Goal: Information Seeking & Learning: Check status

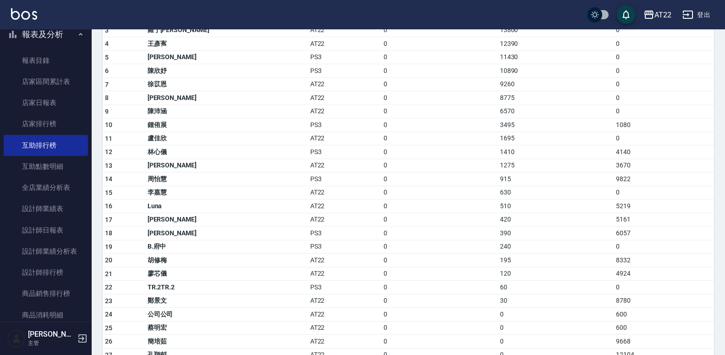
scroll to position [181, 0]
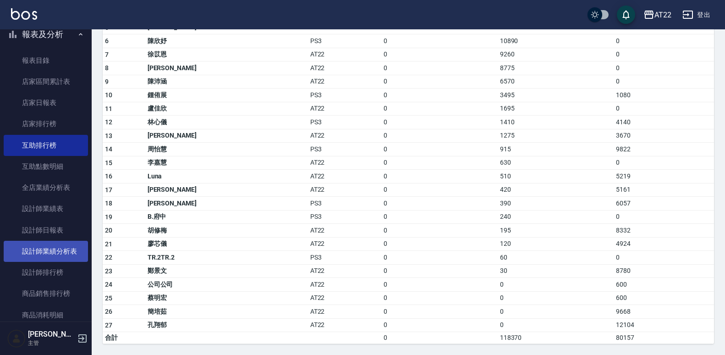
click at [34, 252] on link "設計師業績分析表" at bounding box center [46, 250] width 84 height 21
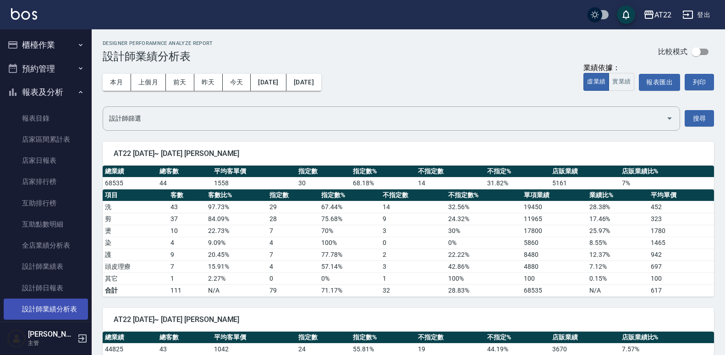
scroll to position [2, 0]
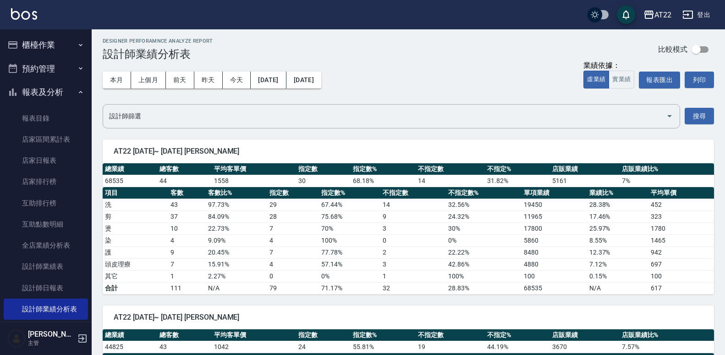
click at [39, 48] on button "櫃檯作業" at bounding box center [46, 45] width 84 height 24
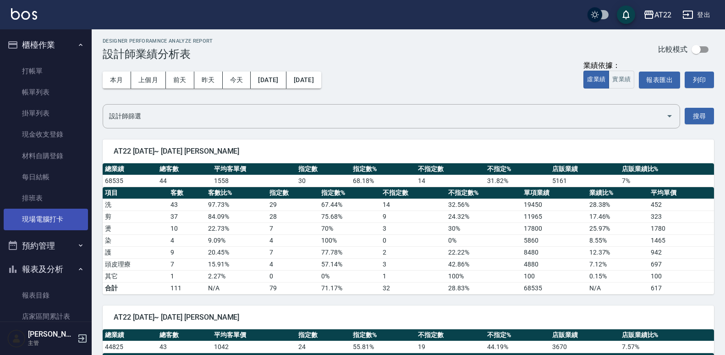
click at [27, 222] on link "現場電腦打卡" at bounding box center [46, 218] width 84 height 21
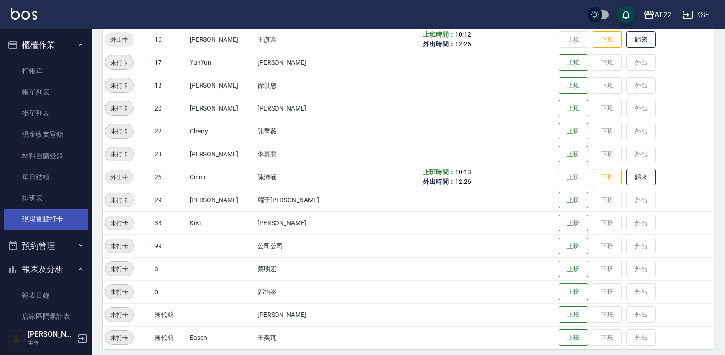
scroll to position [332, 0]
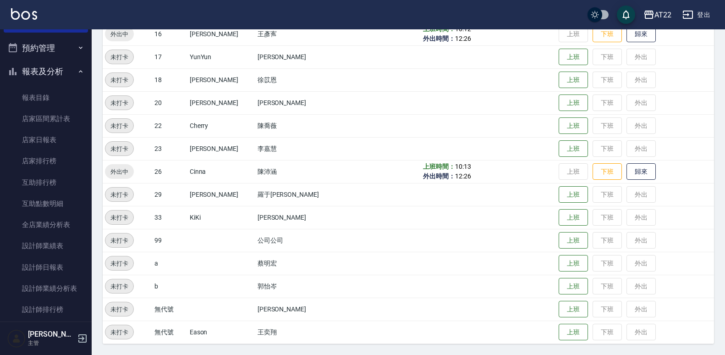
click at [12, 70] on icon "button" at bounding box center [12, 71] width 7 height 7
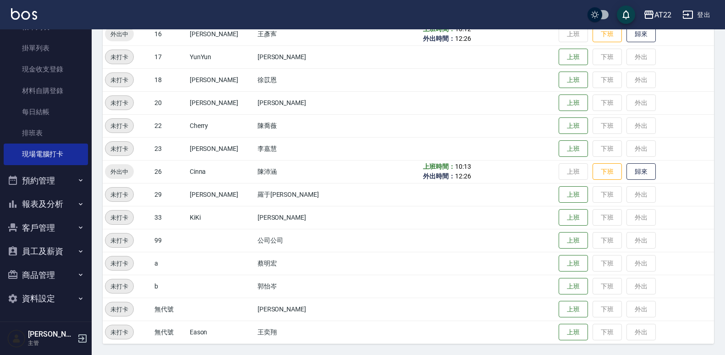
scroll to position [65, 0]
click at [28, 227] on button "客戶管理" at bounding box center [46, 228] width 84 height 24
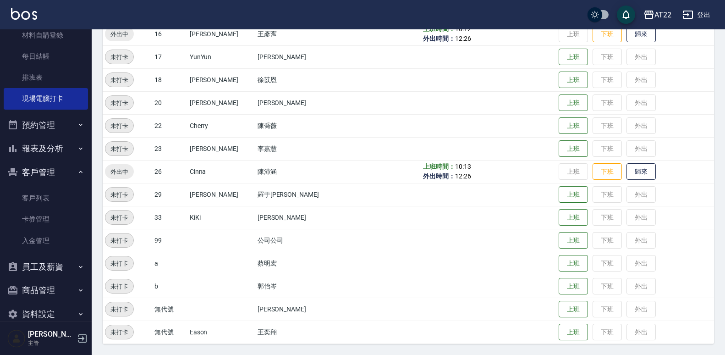
scroll to position [128, 0]
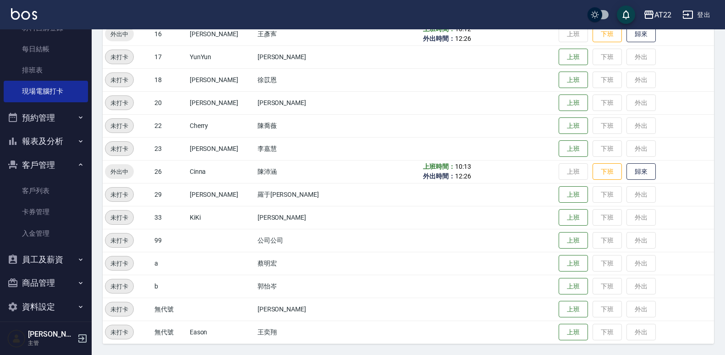
click at [31, 136] on button "報表及分析" at bounding box center [46, 141] width 84 height 24
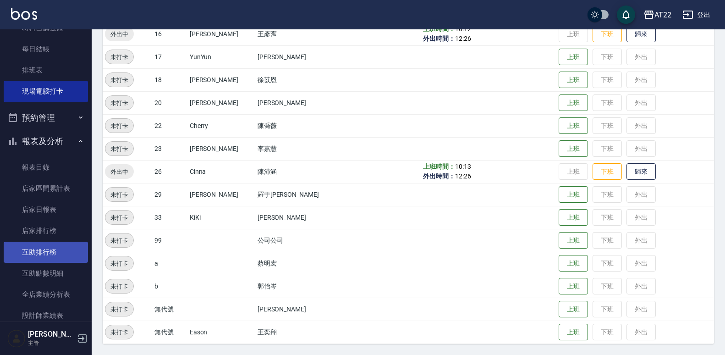
click at [43, 252] on link "互助排行榜" at bounding box center [46, 251] width 84 height 21
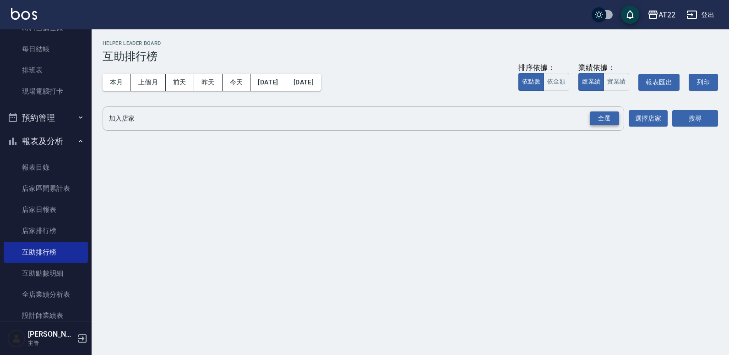
click at [607, 114] on div "全選" at bounding box center [604, 118] width 29 height 14
click at [122, 76] on button "本月" at bounding box center [117, 82] width 28 height 17
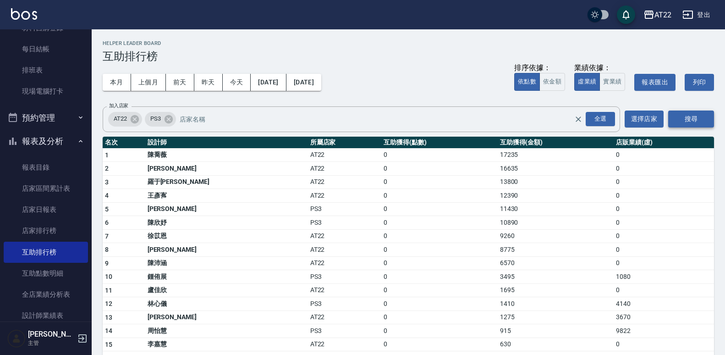
click at [694, 122] on button "搜尋" at bounding box center [691, 118] width 46 height 17
click at [703, 117] on button "搜尋" at bounding box center [691, 118] width 46 height 17
click at [61, 130] on button "報表及分析" at bounding box center [46, 141] width 84 height 24
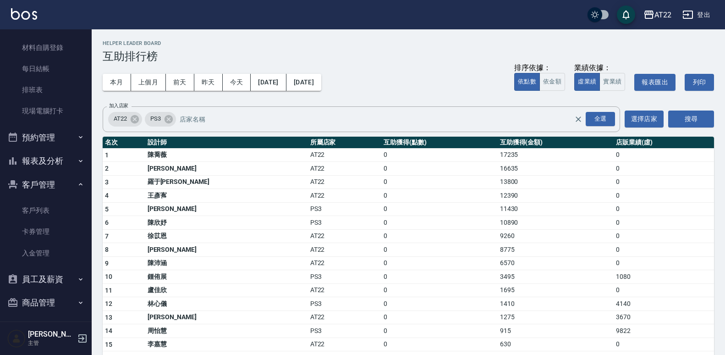
click at [66, 180] on button "客戶管理" at bounding box center [46, 185] width 84 height 24
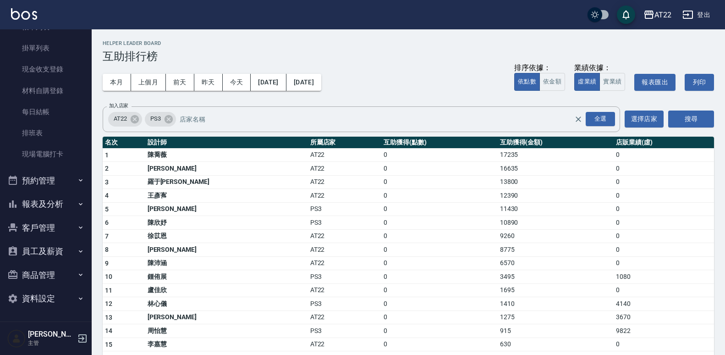
scroll to position [65, 0]
click at [68, 202] on button "報表及分析" at bounding box center [46, 204] width 84 height 24
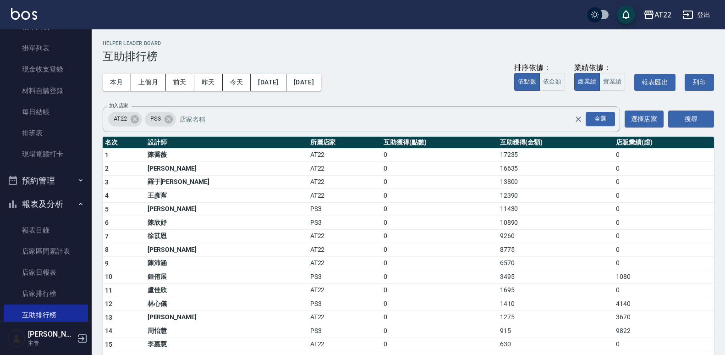
scroll to position [0, 0]
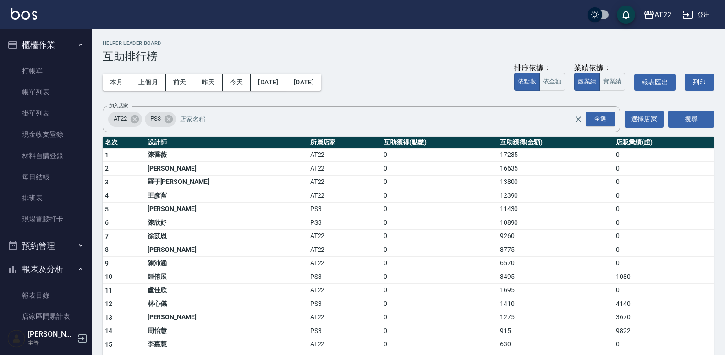
click at [68, 44] on button "櫃檯作業" at bounding box center [46, 45] width 84 height 24
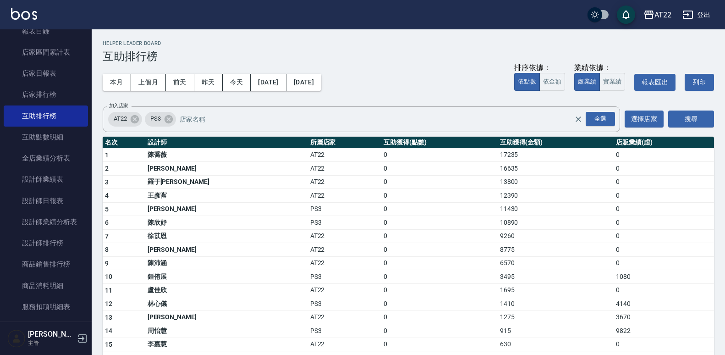
scroll to position [88, 0]
click at [52, 244] on link "設計師排行榜" at bounding box center [46, 241] width 84 height 21
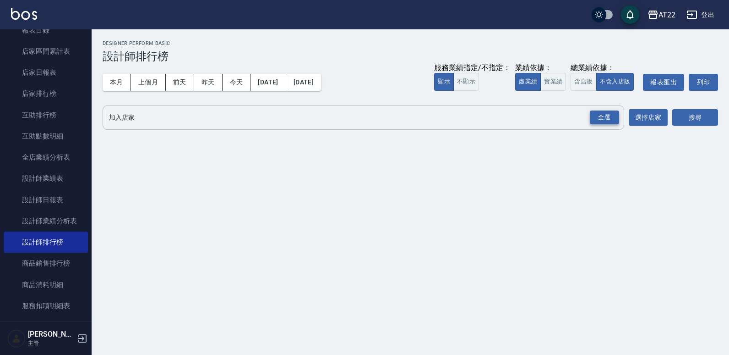
click at [593, 117] on div "全選" at bounding box center [604, 117] width 29 height 14
click at [169, 115] on icon at bounding box center [168, 118] width 8 height 8
click at [683, 111] on button "搜尋" at bounding box center [695, 117] width 46 height 17
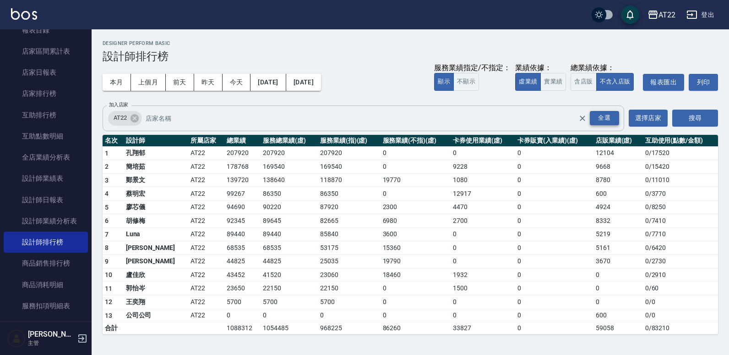
click at [605, 117] on div "全選" at bounding box center [604, 118] width 29 height 14
click at [694, 121] on button "搜尋" at bounding box center [695, 117] width 46 height 17
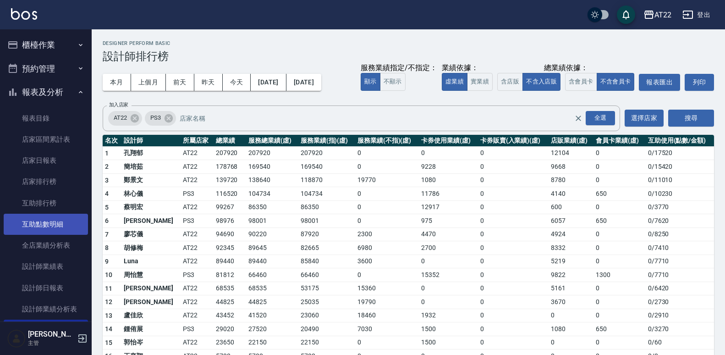
click at [65, 221] on link "互助點數明細" at bounding box center [46, 223] width 84 height 21
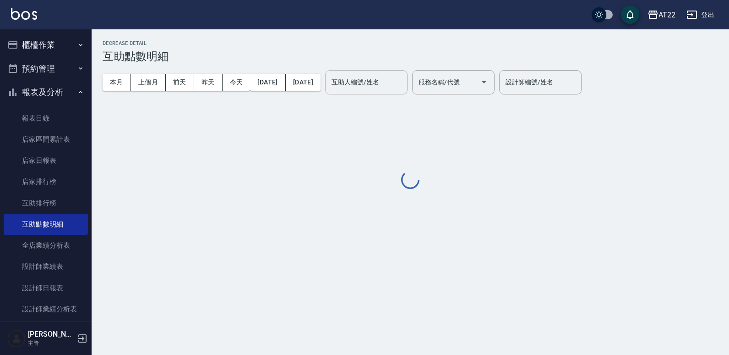
click at [404, 79] on input "互助人編號/姓名" at bounding box center [366, 82] width 74 height 16
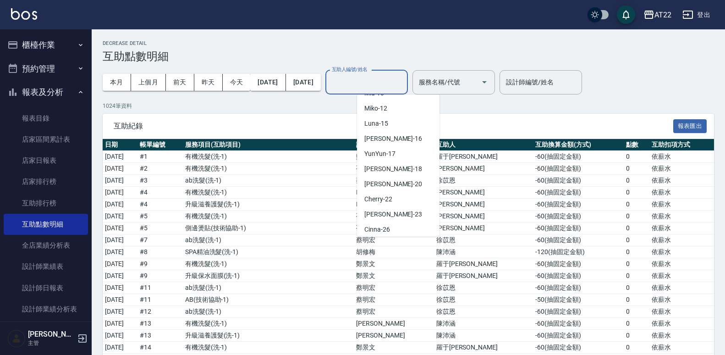
scroll to position [150, 0]
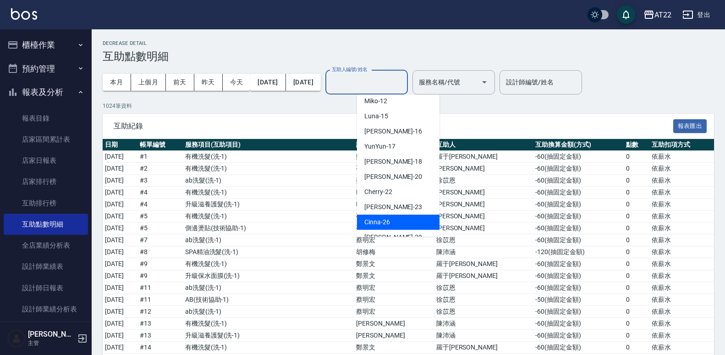
click at [402, 214] on div "Cinna -26" at bounding box center [398, 221] width 82 height 15
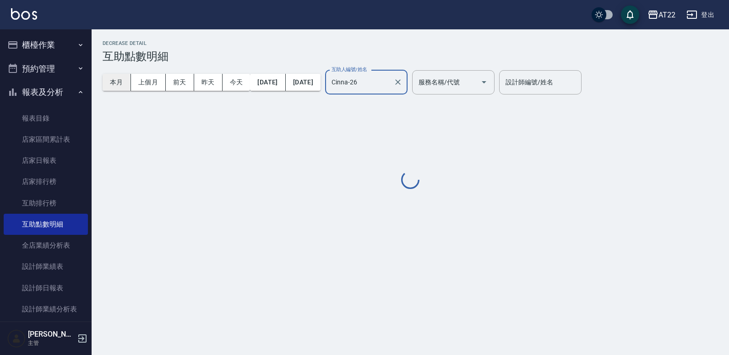
click at [118, 82] on button "本月" at bounding box center [117, 82] width 28 height 17
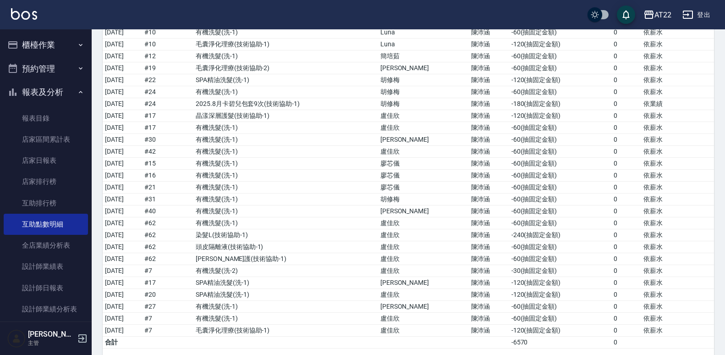
scroll to position [902, 0]
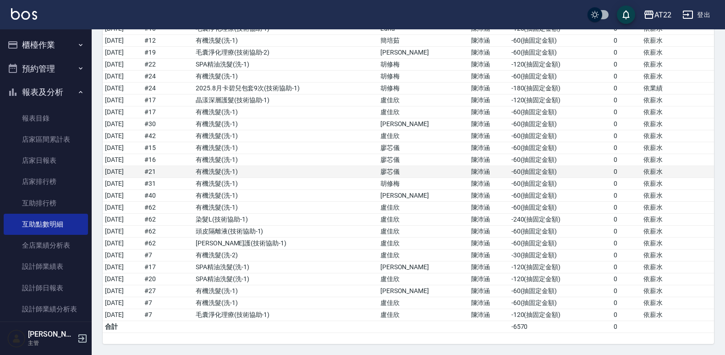
click at [365, 169] on td "有機洗髮 ( 洗-1 )" at bounding box center [285, 172] width 185 height 12
click at [362, 172] on td "有機洗髮 ( 洗-1 )" at bounding box center [285, 172] width 185 height 12
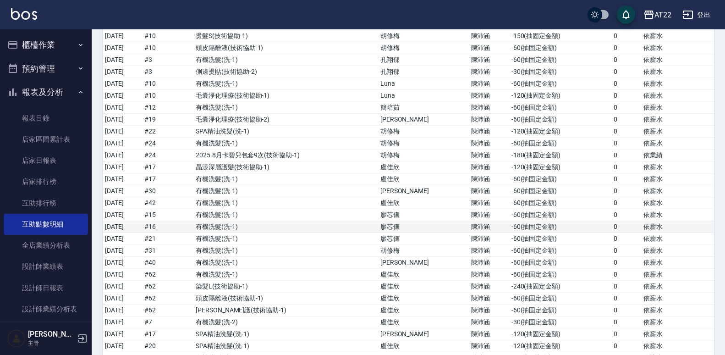
click at [424, 224] on td "廖芯儀" at bounding box center [423, 227] width 91 height 12
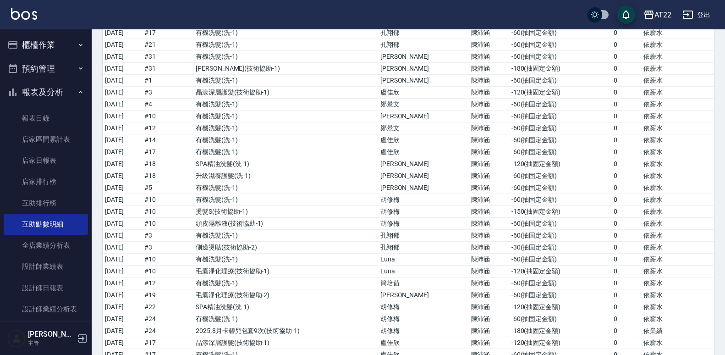
scroll to position [658, 0]
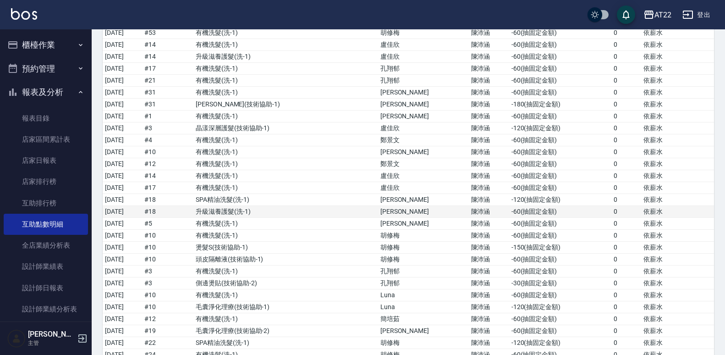
click at [278, 213] on td "升級滋養護髮 ( 洗-1 )" at bounding box center [285, 212] width 185 height 12
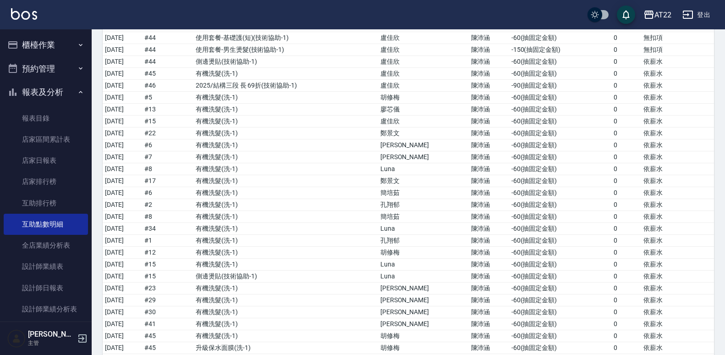
scroll to position [290, 0]
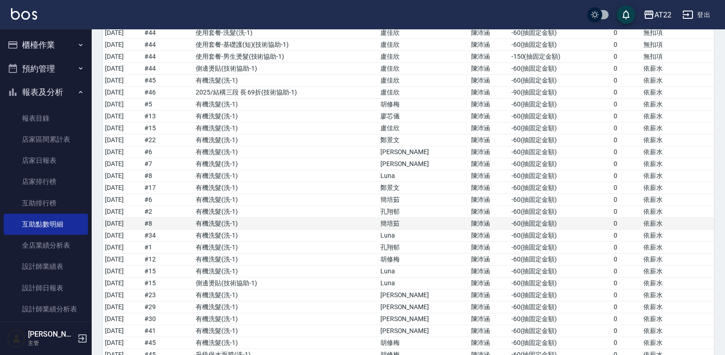
click at [365, 219] on td "有機洗髮 ( 洗-1 )" at bounding box center [285, 224] width 185 height 12
click at [366, 221] on td "有機洗髮 ( 洗-1 )" at bounding box center [285, 224] width 185 height 12
click at [363, 223] on td "有機洗髮 ( 洗-1 )" at bounding box center [285, 224] width 185 height 12
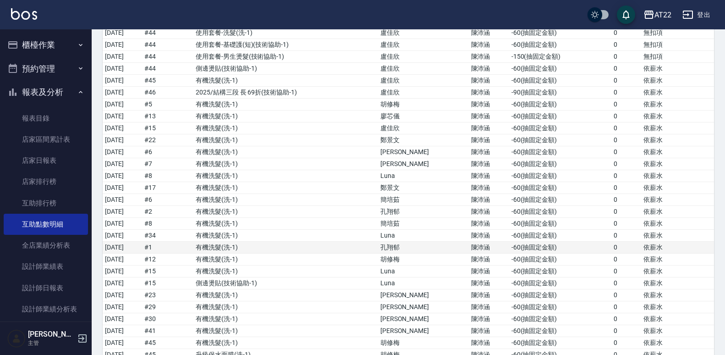
click at [361, 247] on td "有機洗髮 ( 洗-1 )" at bounding box center [285, 247] width 185 height 12
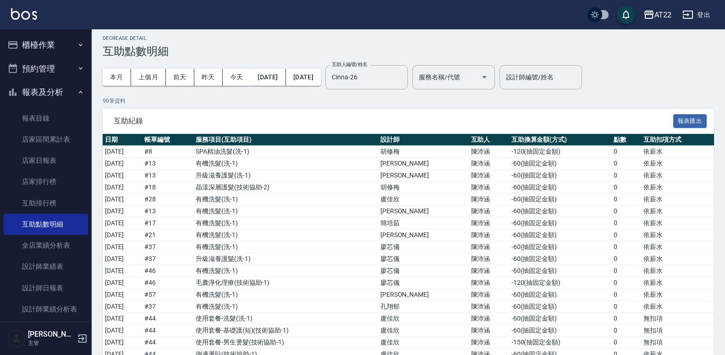
scroll to position [0, 0]
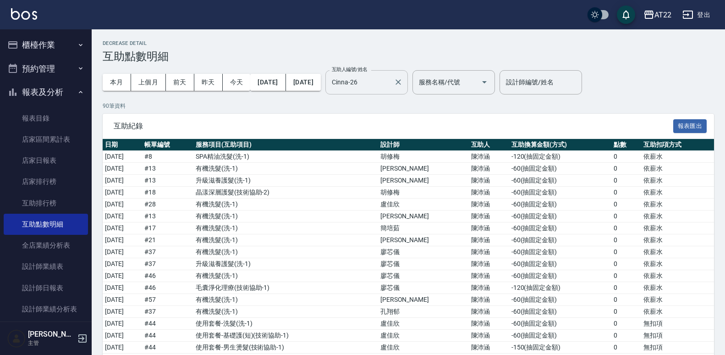
click at [390, 86] on input "Cinna-26" at bounding box center [359, 82] width 60 height 16
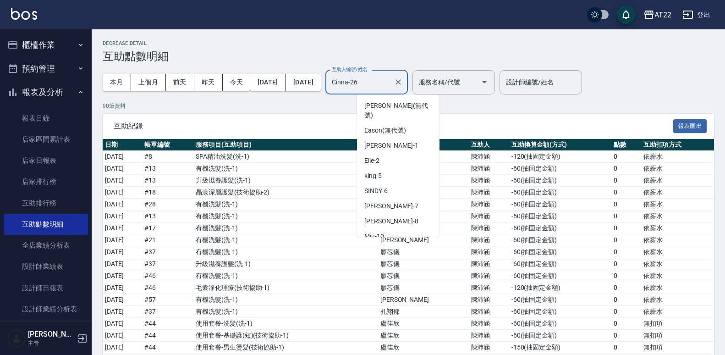
scroll to position [134, 0]
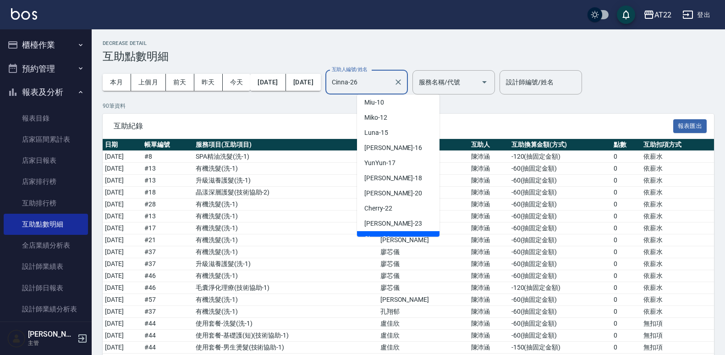
click at [390, 186] on div "Noah -20" at bounding box center [398, 193] width 82 height 15
type input "Noah-20"
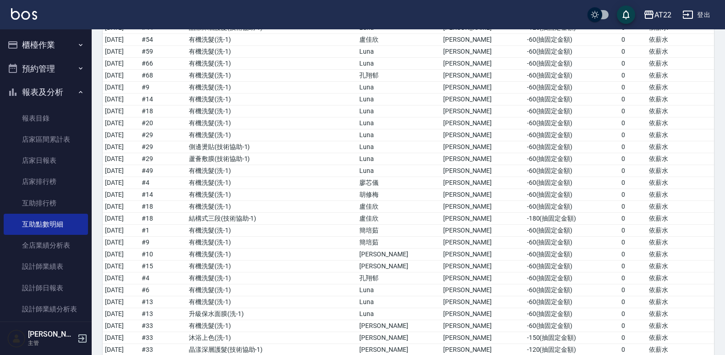
scroll to position [332, 0]
click at [343, 250] on td "有機洗髮 ( 洗-1 )" at bounding box center [271, 253] width 170 height 12
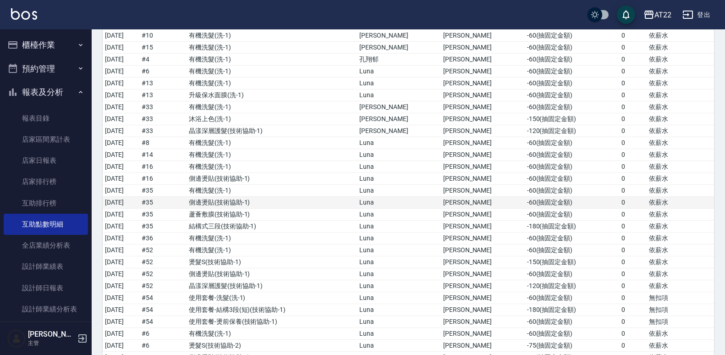
click at [357, 200] on td "側邊燙貼 ( 技術協助-1 )" at bounding box center [271, 203] width 170 height 12
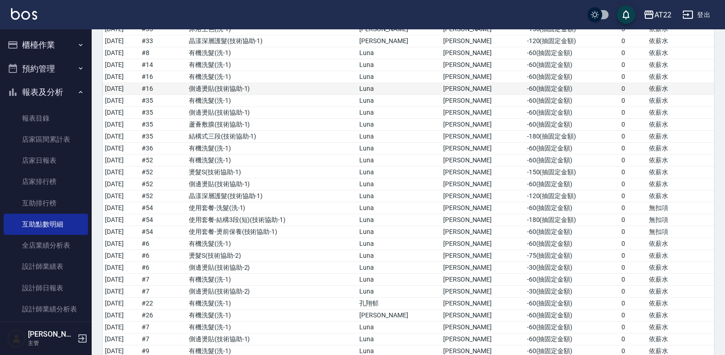
click at [251, 88] on td "側邊燙貼 ( 技術協助-1 )" at bounding box center [271, 89] width 170 height 12
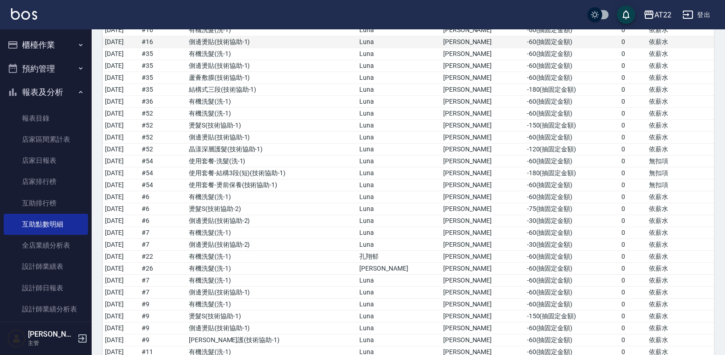
scroll to position [689, 0]
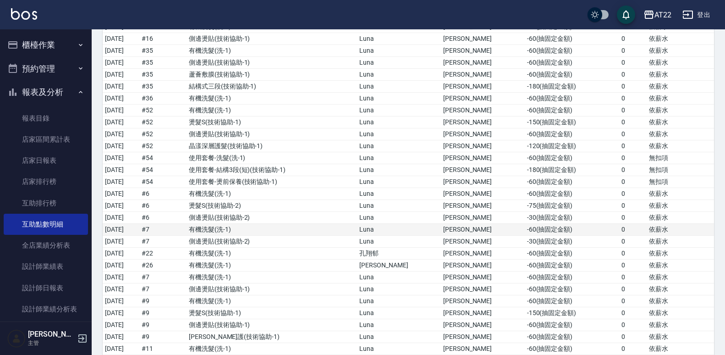
click at [357, 229] on td "有機洗髮 ( 洗-1 )" at bounding box center [271, 230] width 170 height 12
click at [357, 224] on td "有機洗髮 ( 洗-1 )" at bounding box center [271, 230] width 170 height 12
click at [357, 219] on td "側邊燙貼 ( 技術協助-2 )" at bounding box center [271, 218] width 170 height 12
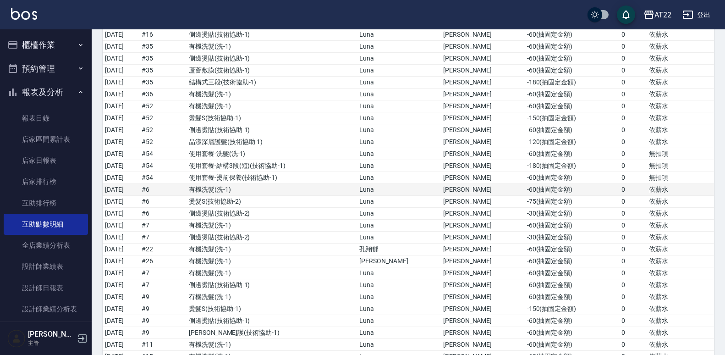
click at [357, 187] on td "有機洗髮 ( 洗-1 )" at bounding box center [271, 190] width 170 height 12
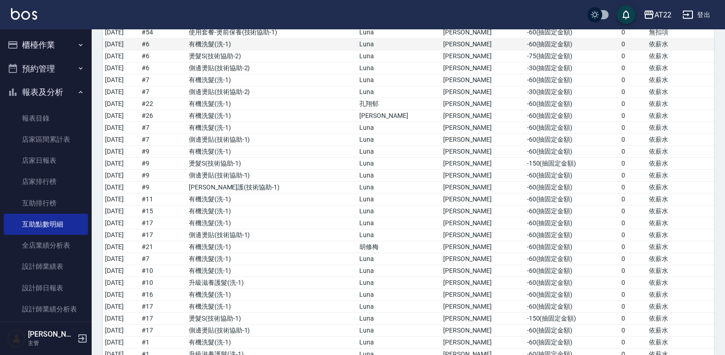
scroll to position [840, 0]
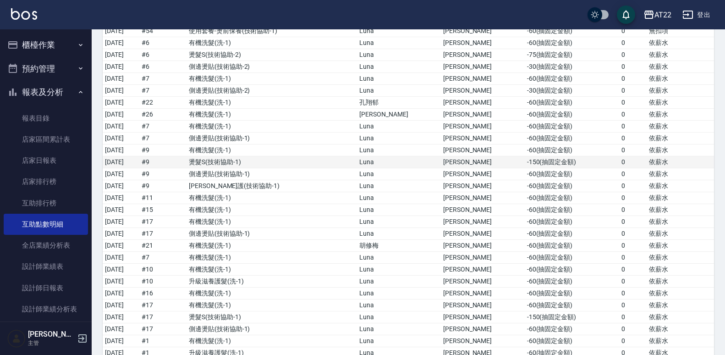
click at [357, 158] on td "燙髮S ( 技術協助-1 )" at bounding box center [271, 162] width 170 height 12
click at [352, 144] on td "有機洗髮 ( 洗-1 )" at bounding box center [271, 150] width 170 height 12
click at [350, 155] on td "有機洗髮 ( 洗-1 )" at bounding box center [271, 150] width 170 height 12
click at [350, 160] on td "燙髮S ( 技術協助-1 )" at bounding box center [271, 162] width 170 height 12
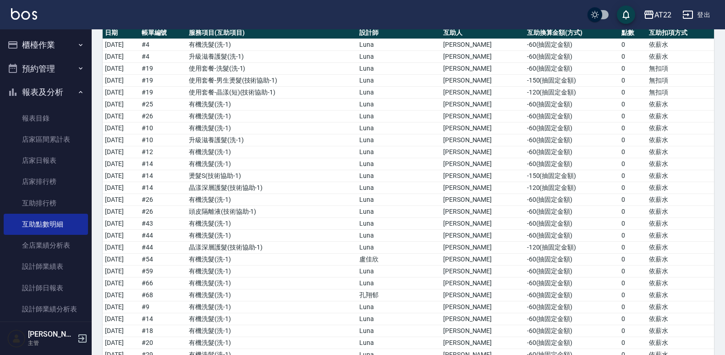
scroll to position [0, 0]
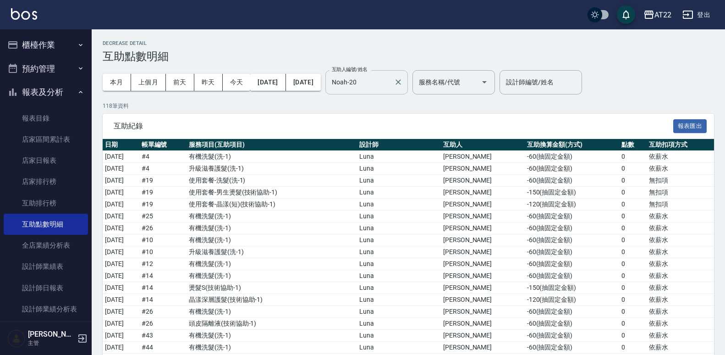
click at [390, 81] on input "Noah-20" at bounding box center [359, 82] width 60 height 16
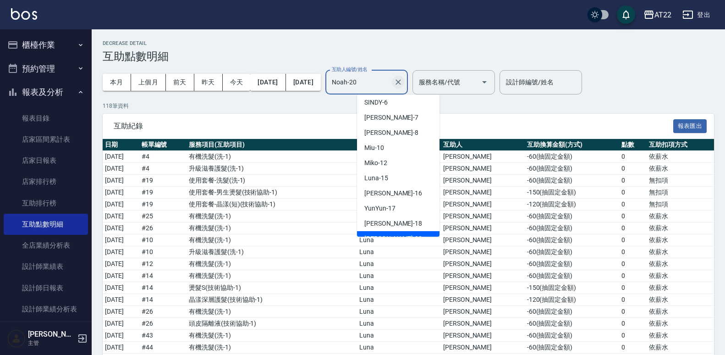
click at [403, 80] on icon "Clear" at bounding box center [397, 81] width 9 height 9
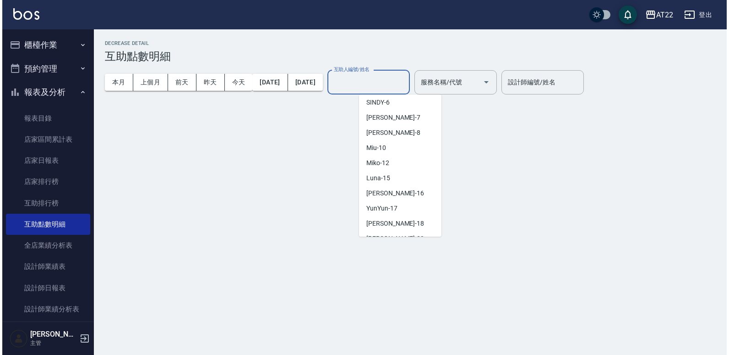
scroll to position [4, 0]
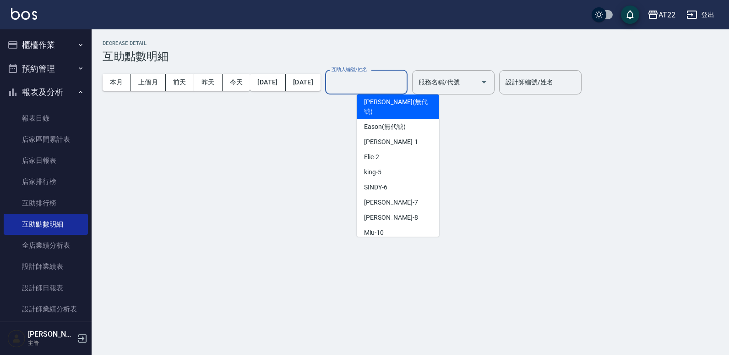
click at [404, 81] on input "互助人編號/姓名" at bounding box center [366, 82] width 74 height 16
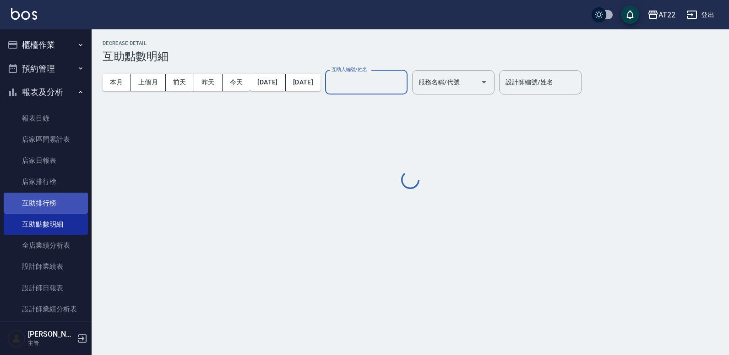
click at [67, 198] on link "互助排行榜" at bounding box center [46, 202] width 84 height 21
